Goal: Complete application form

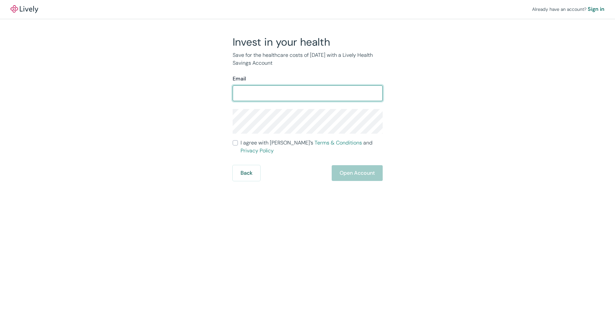
click at [268, 93] on input "Email" at bounding box center [308, 93] width 150 height 13
type input "[PERSON_NAME][EMAIL_ADDRESS][DOMAIN_NAME]"
click at [423, 81] on div "Invest in your health Save for the healthcare costs of [DATE] with a Lively Hea…" at bounding box center [304, 109] width 316 height 146
drag, startPoint x: 302, startPoint y: 96, endPoint x: 185, endPoint y: 113, distance: 118.3
click at [233, 100] on input "[PERSON_NAME][EMAIL_ADDRESS][DOMAIN_NAME]" at bounding box center [308, 93] width 150 height 13
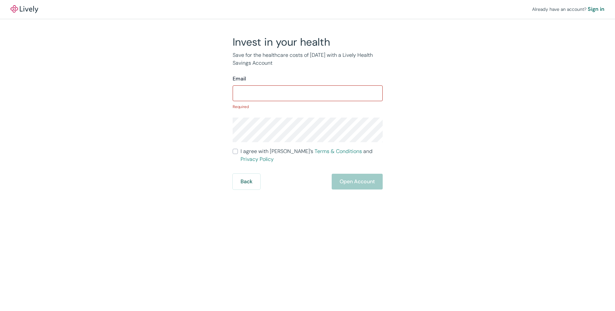
click at [421, 115] on div "Invest in your health Save for the healthcare costs of [DATE] with a Lively Hea…" at bounding box center [304, 113] width 316 height 154
click at [361, 176] on div "Back Open Account" at bounding box center [308, 182] width 150 height 16
click at [247, 178] on button "Back" at bounding box center [247, 182] width 28 height 16
